Goal: Task Accomplishment & Management: Use online tool/utility

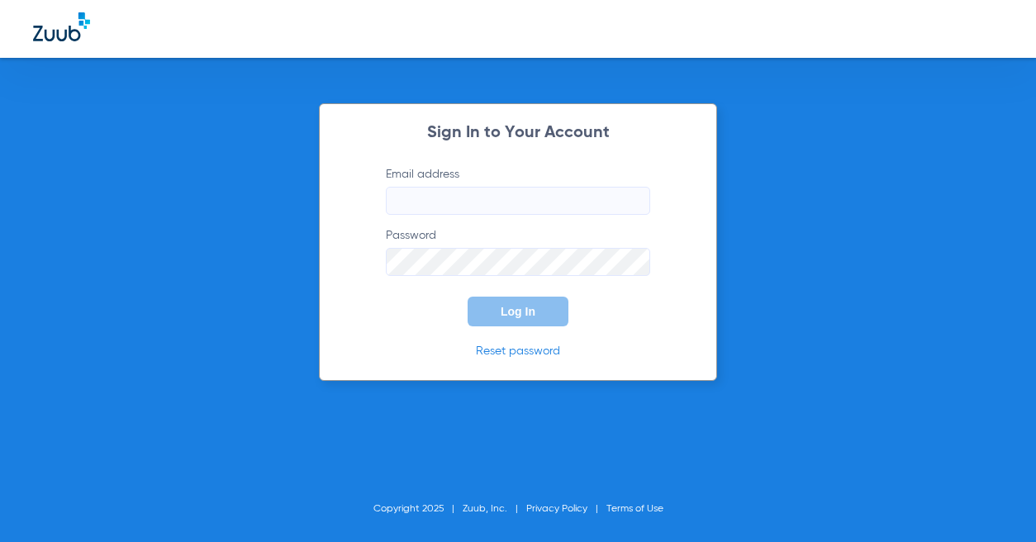
type input "[EMAIL_ADDRESS][DOMAIN_NAME]"
click at [511, 307] on span "Log In" at bounding box center [518, 311] width 35 height 13
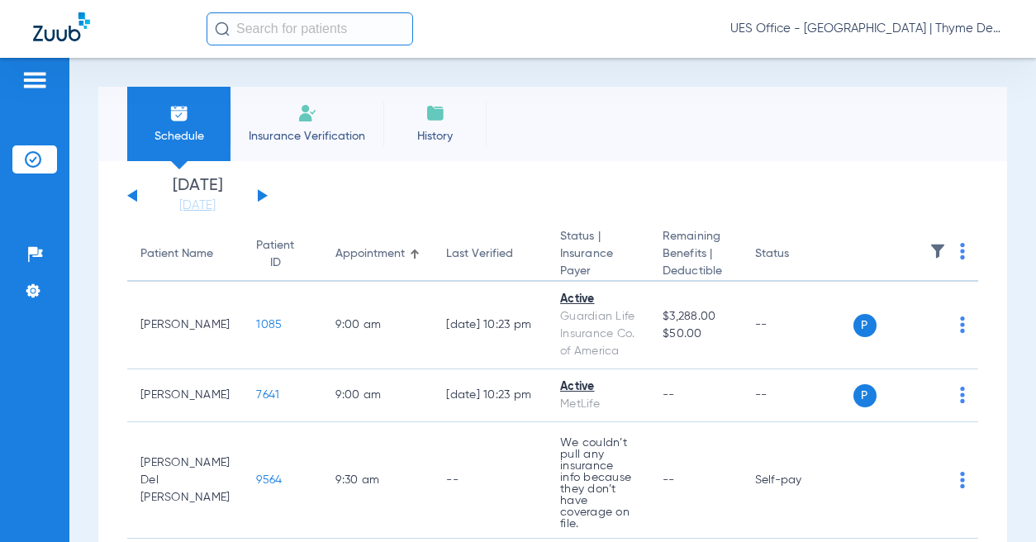
click at [310, 29] on input "text" at bounding box center [310, 28] width 207 height 33
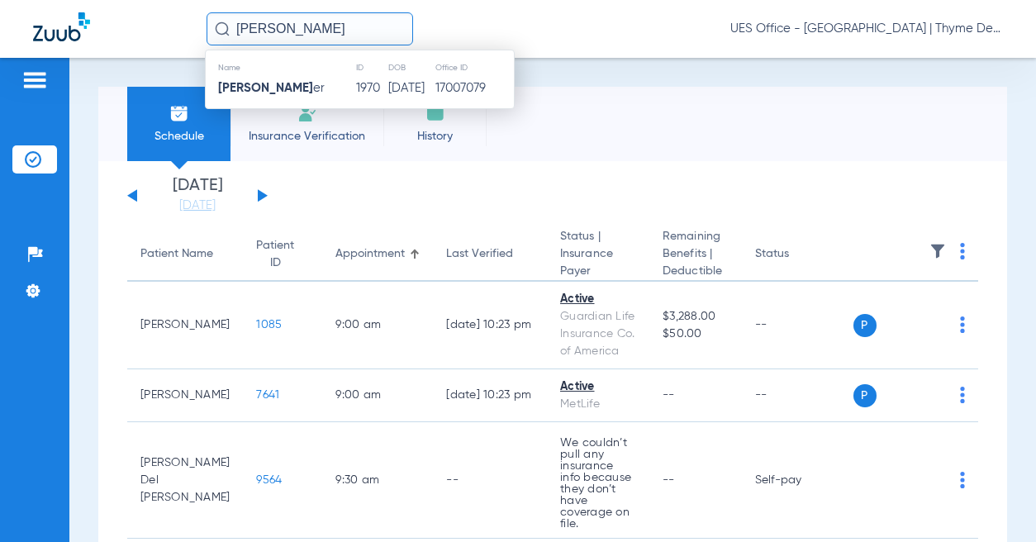
type input "[PERSON_NAME]"
click at [355, 83] on td "1970" at bounding box center [371, 88] width 32 height 23
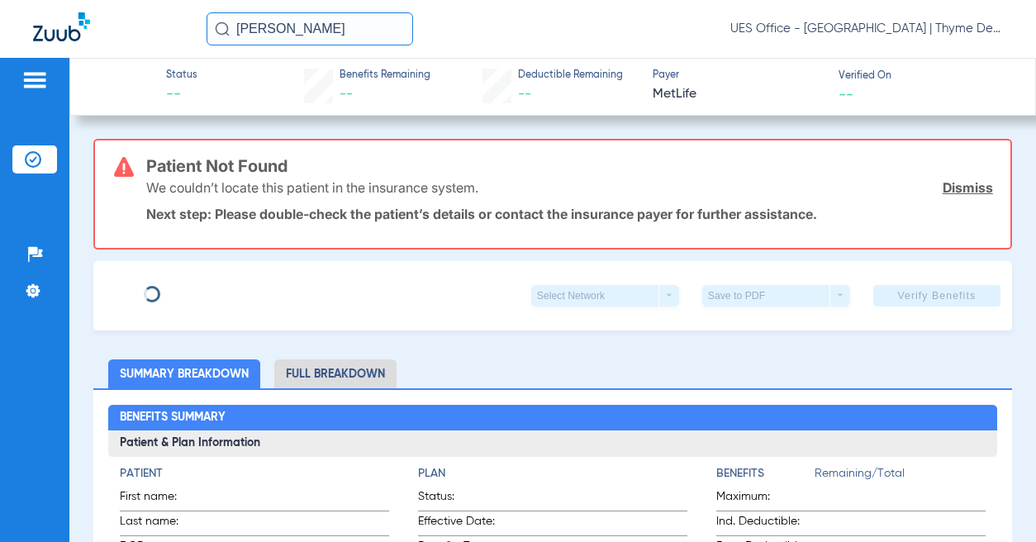
type input "[PERSON_NAME]"
type input "[DATE]"
type input "YLD956571"
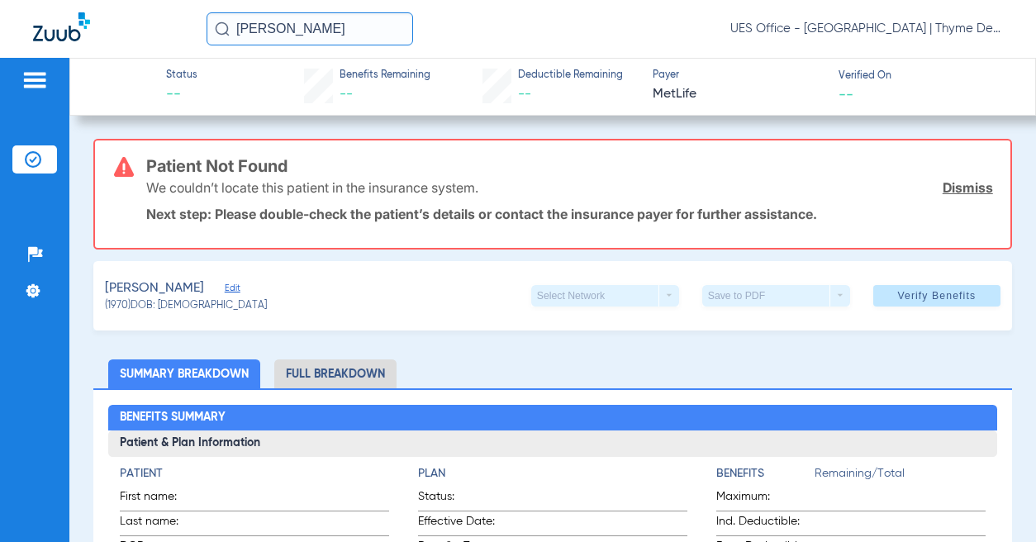
click at [225, 289] on span "Edit" at bounding box center [232, 291] width 15 height 16
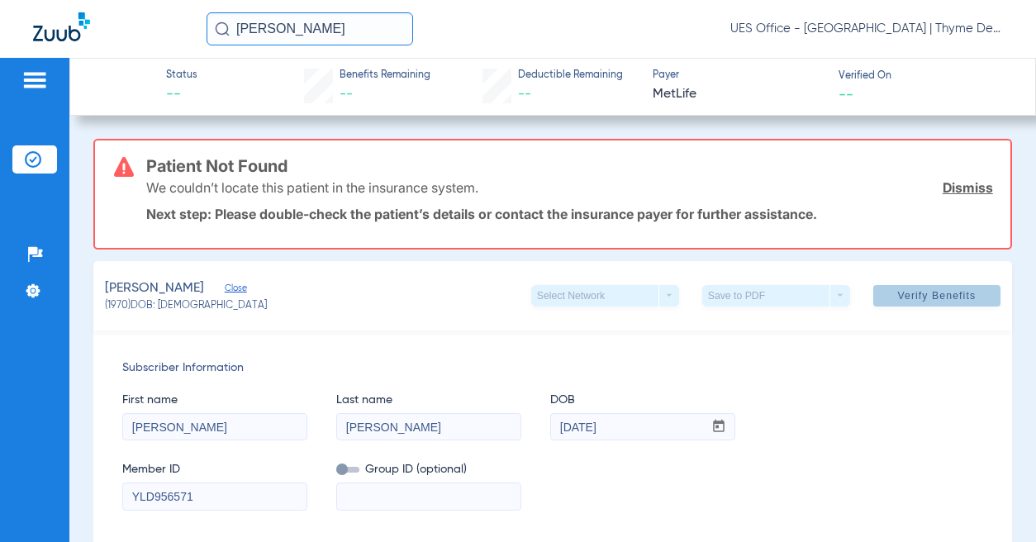
click at [904, 301] on span "Verify Benefits" at bounding box center [936, 295] width 78 height 13
